Goal: Check status: Check status

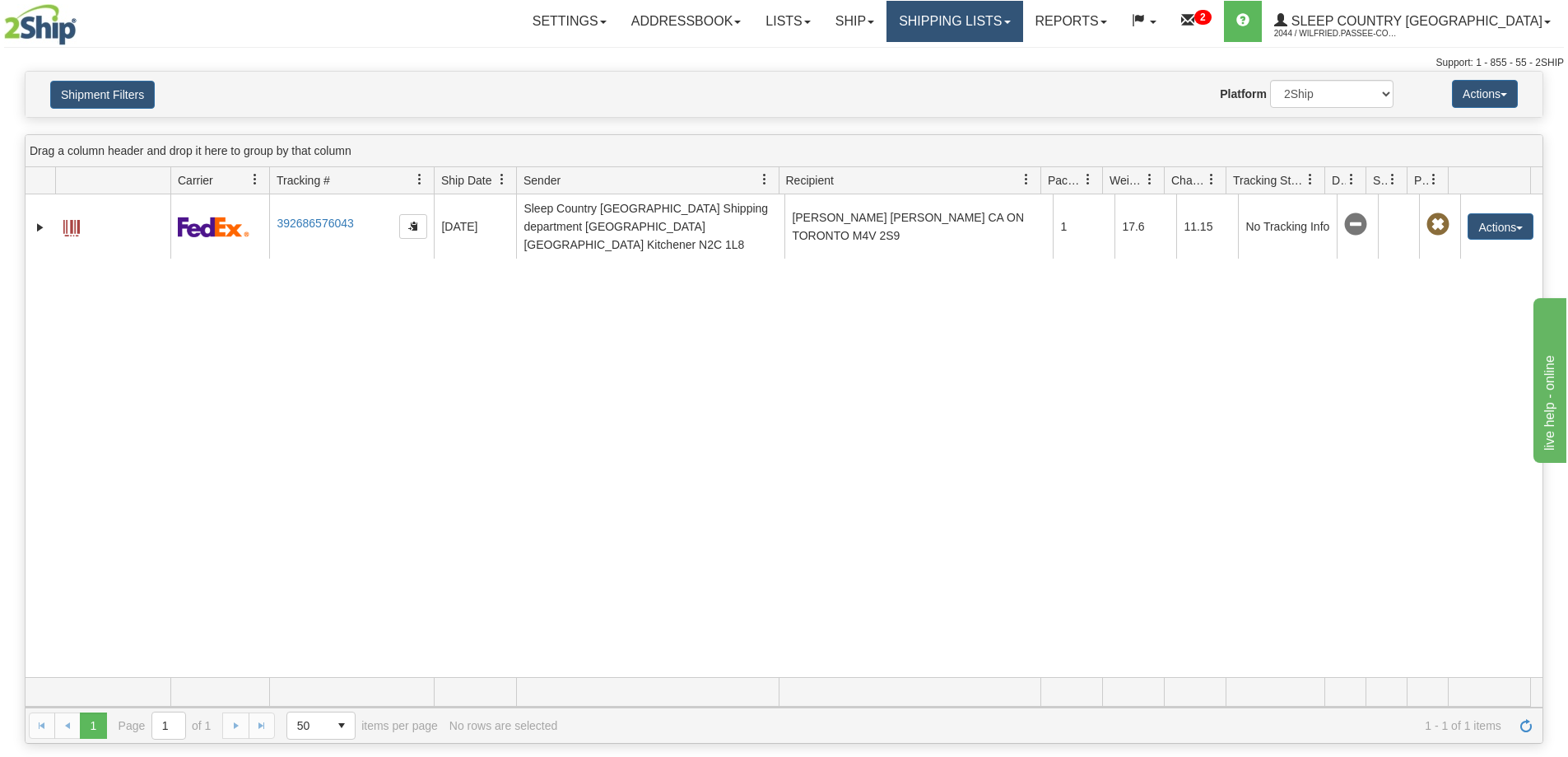
click at [1023, 24] on link "Shipping lists" at bounding box center [954, 21] width 136 height 42
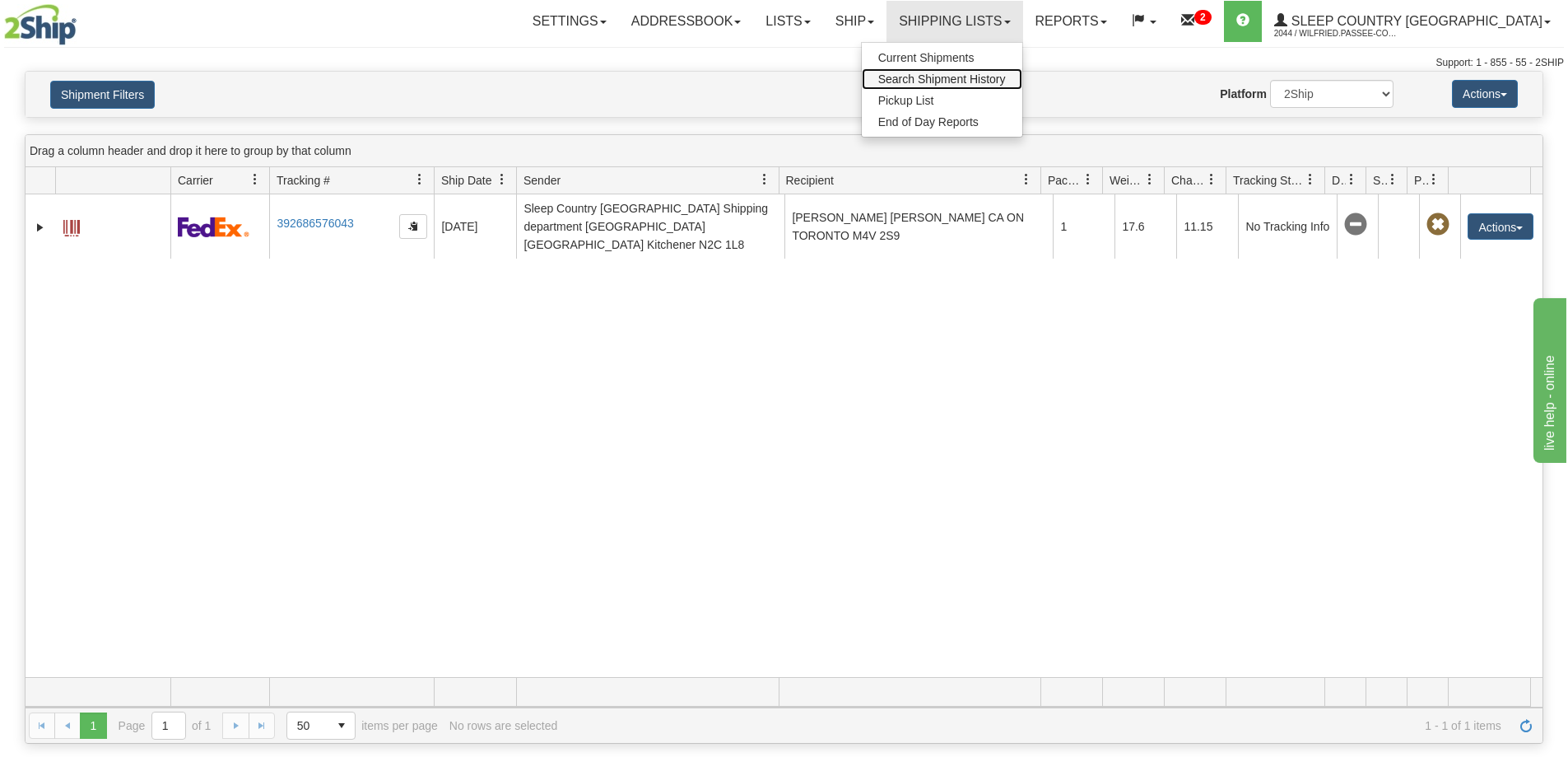
click at [1006, 76] on span "Search Shipment History" at bounding box center [942, 78] width 127 height 13
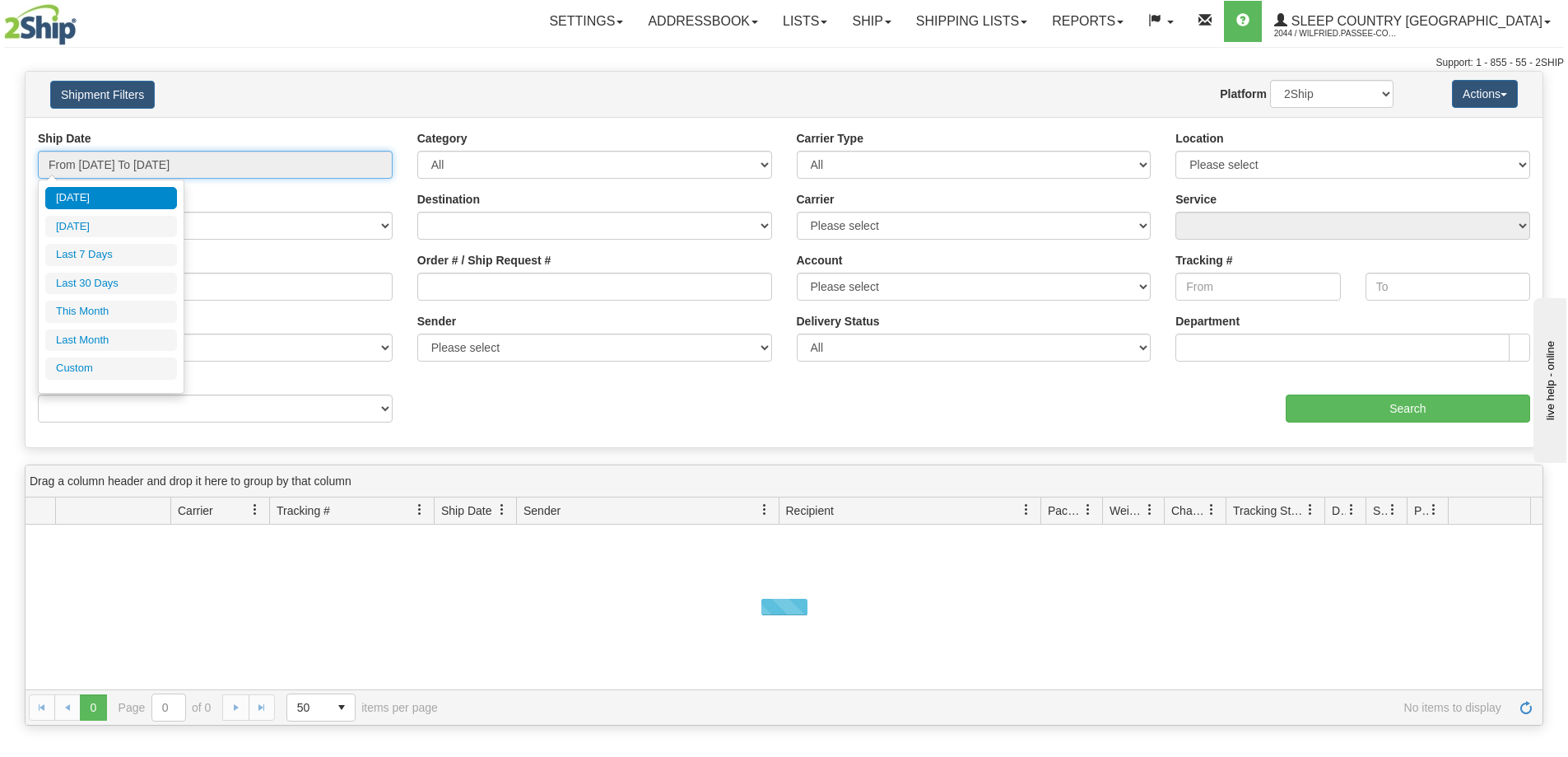
click at [212, 160] on input "From [DATE] To [DATE]" at bounding box center [215, 164] width 354 height 28
click at [137, 284] on li "Last 30 Days" at bounding box center [111, 283] width 132 height 22
type input "From [DATE] To [DATE]"
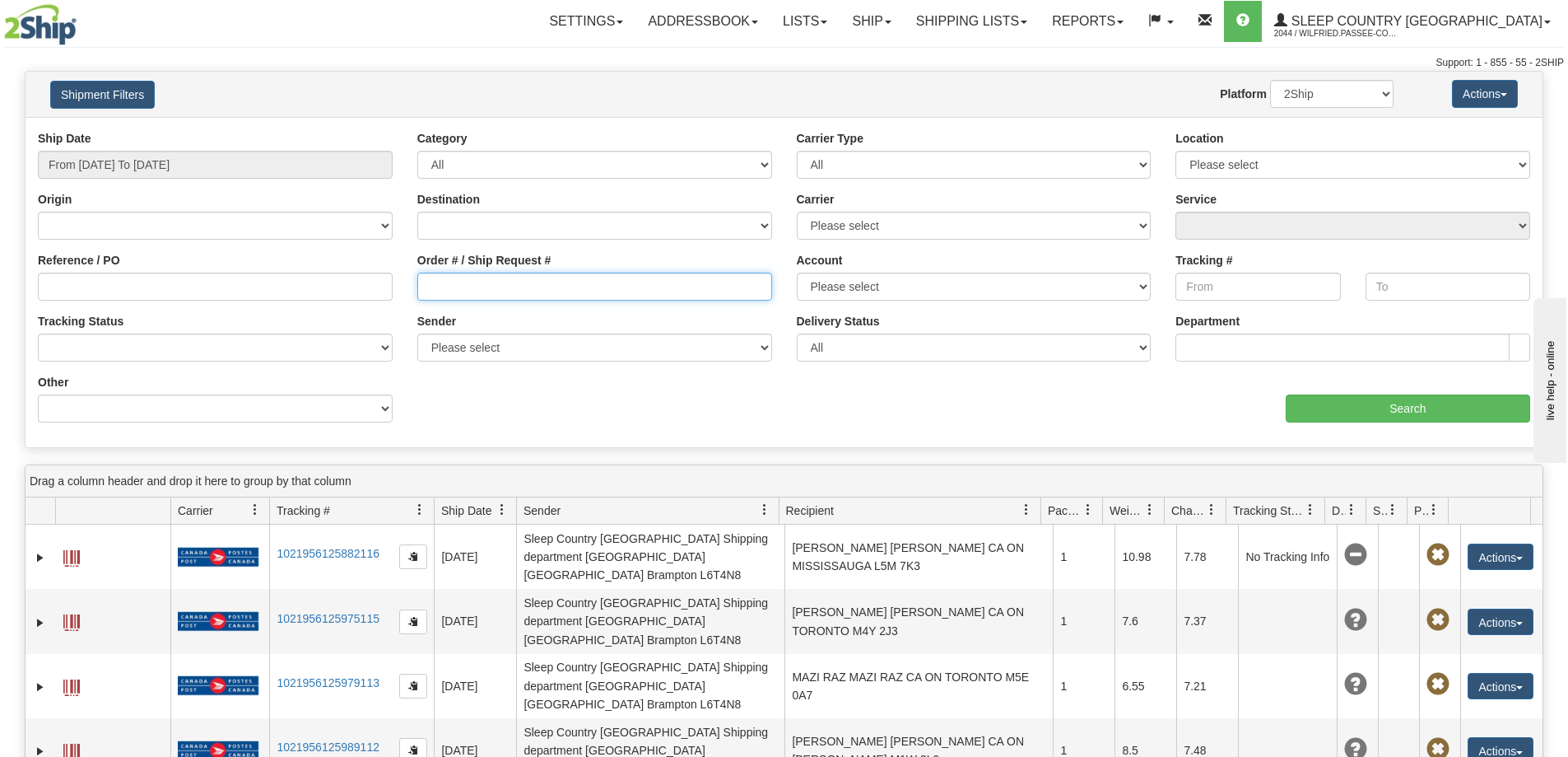
click at [432, 286] on input "Order # / Ship Request #" at bounding box center [594, 286] width 354 height 28
paste input "9000I046371"
type input "9000I046371"
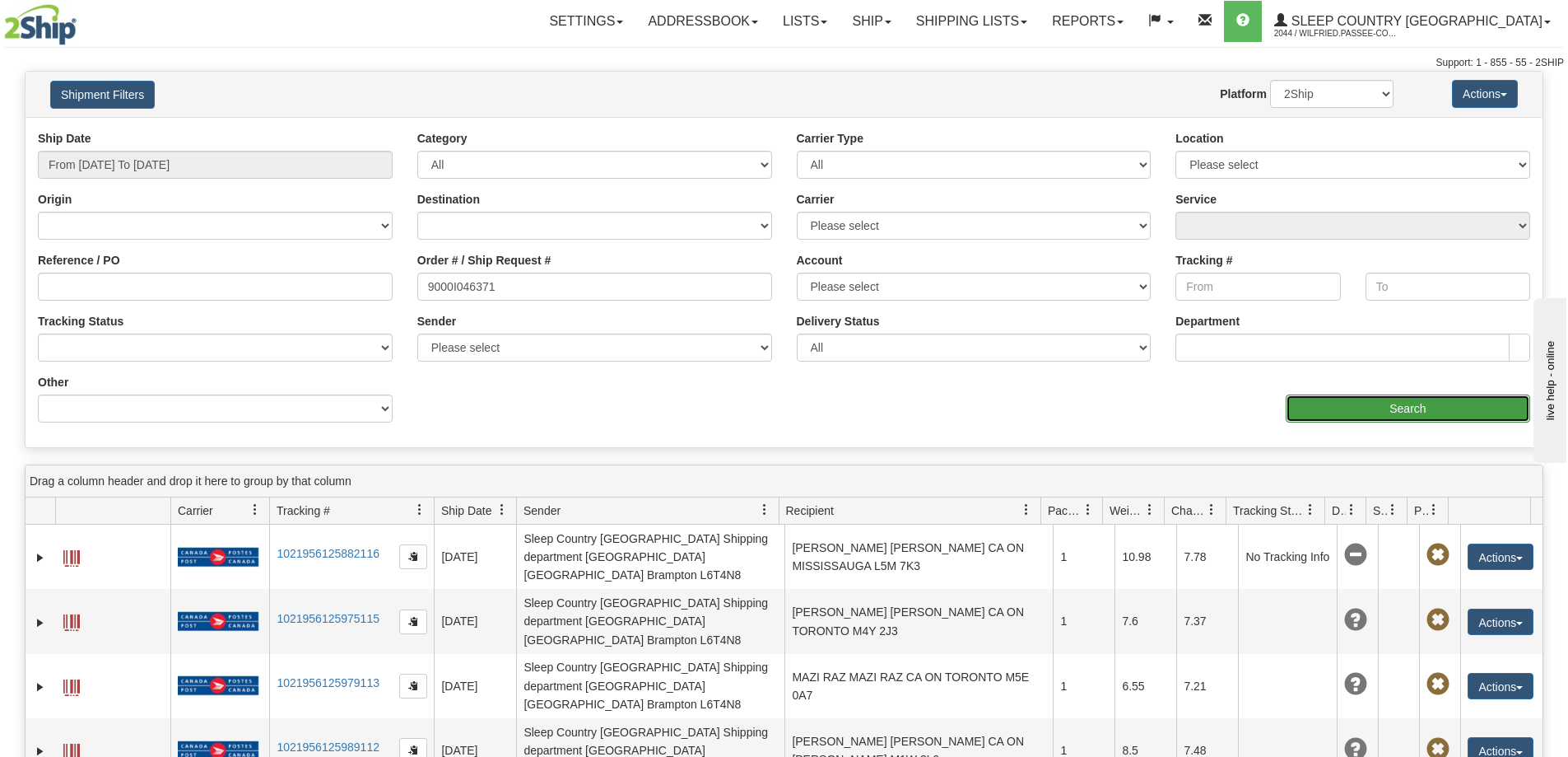
click at [1387, 415] on input "Search" at bounding box center [1407, 408] width 245 height 28
